Goal: Find specific page/section: Find specific page/section

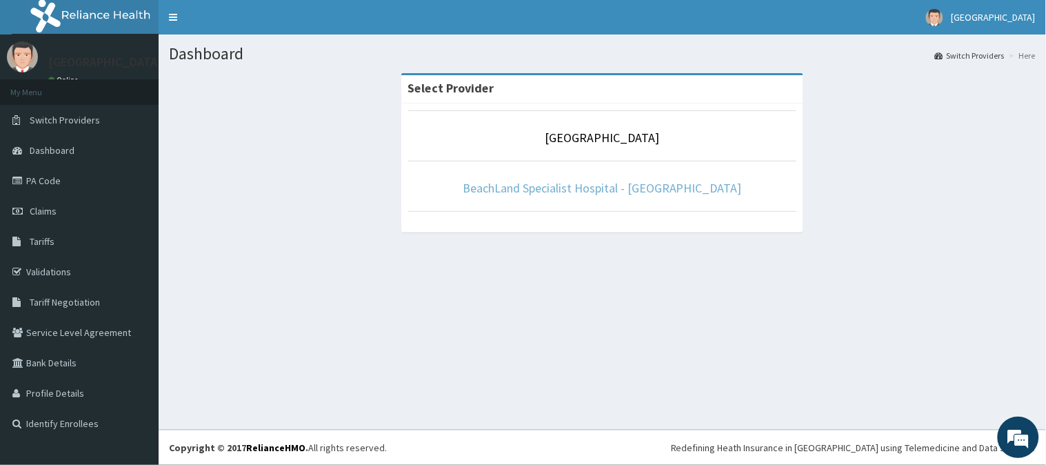
click at [581, 182] on link "BeachLand Specialist Hospital - [GEOGRAPHIC_DATA]" at bounding box center [602, 188] width 279 height 16
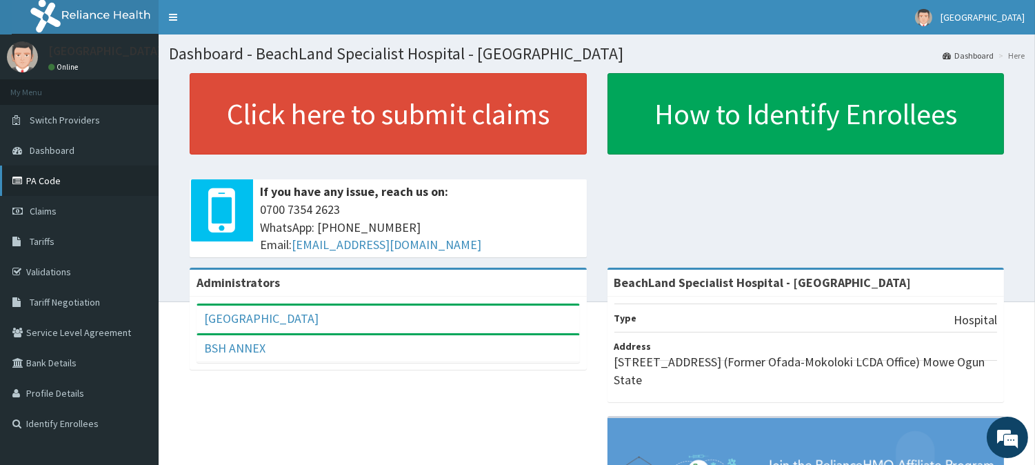
click at [92, 169] on link "PA Code" at bounding box center [79, 180] width 159 height 30
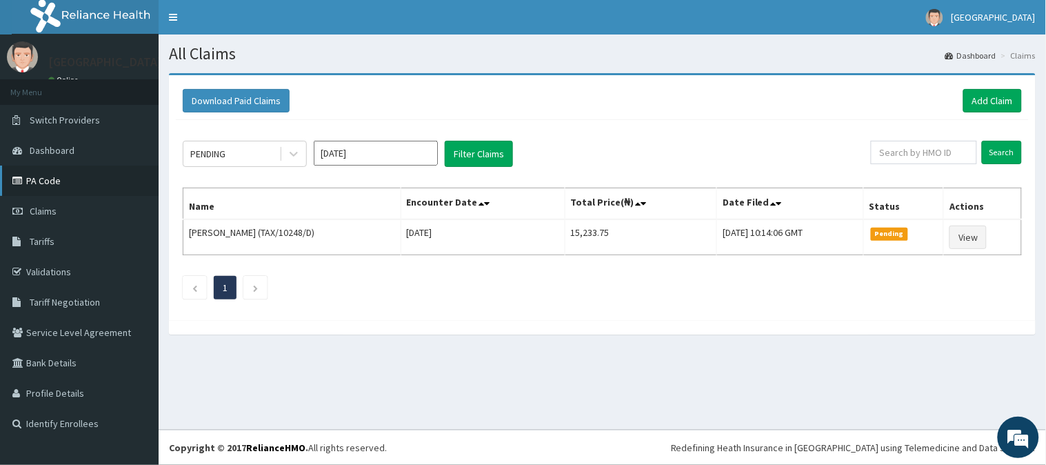
click at [85, 173] on link "PA Code" at bounding box center [79, 180] width 159 height 30
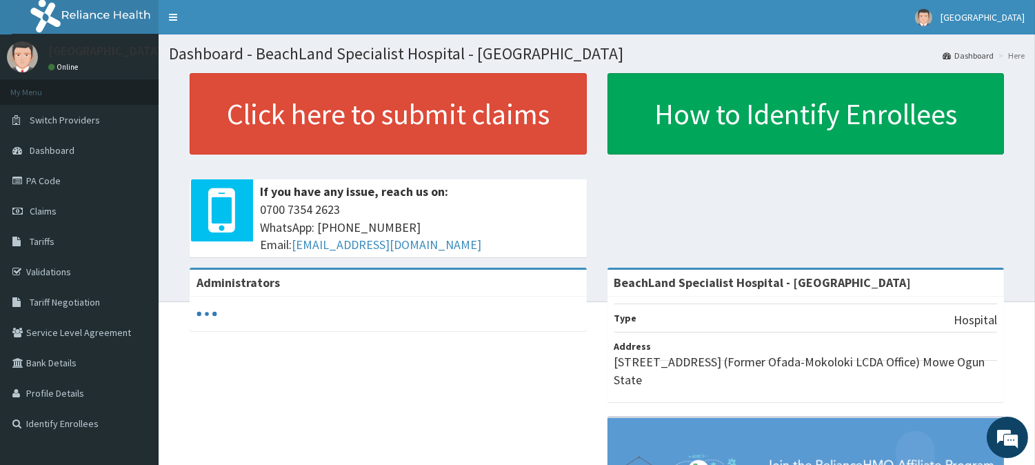
click at [101, 190] on link "PA Code" at bounding box center [79, 180] width 159 height 30
